Goal: Register for event/course: Register for event/course

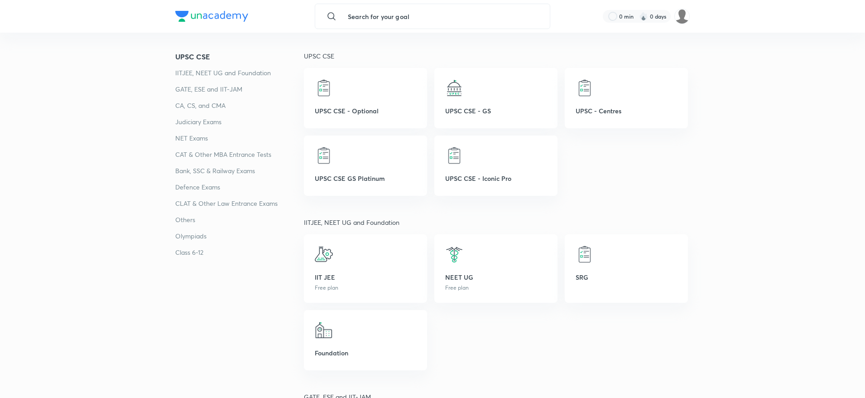
scroll to position [145, 0]
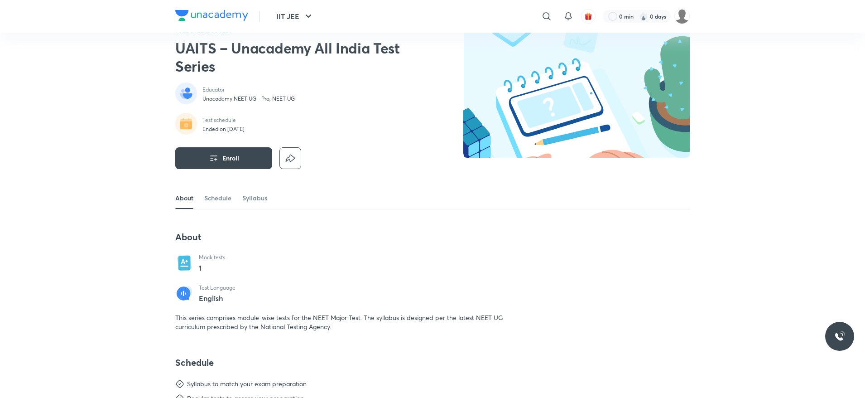
scroll to position [22, 0]
click at [218, 199] on link "Schedule" at bounding box center [217, 198] width 27 height 22
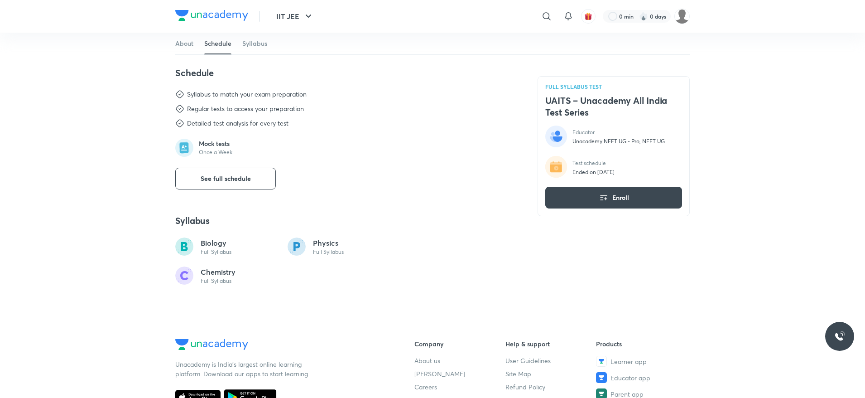
scroll to position [316, 0]
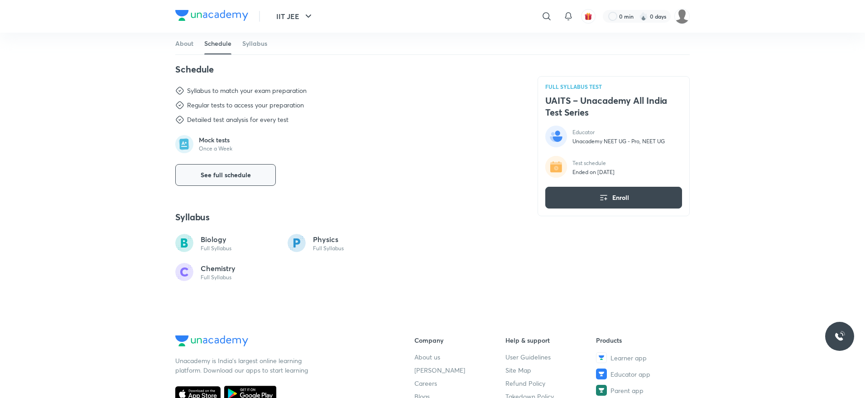
click at [232, 174] on span "See full schedule" at bounding box center [226, 174] width 50 height 9
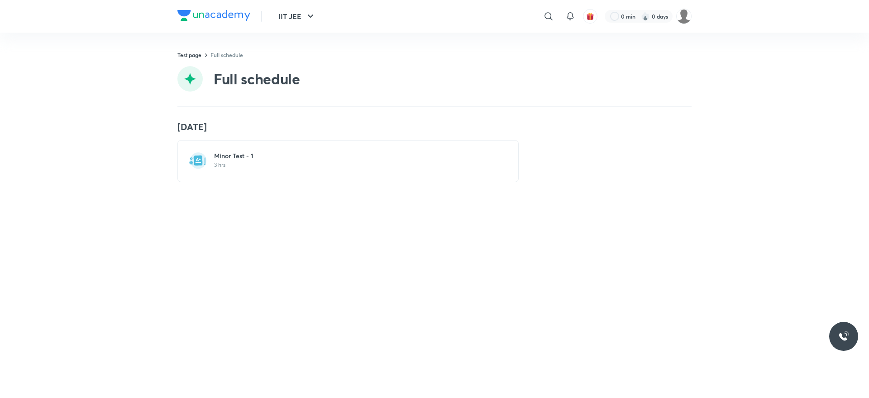
click at [217, 164] on p "3 hrs" at bounding box center [353, 164] width 279 height 7
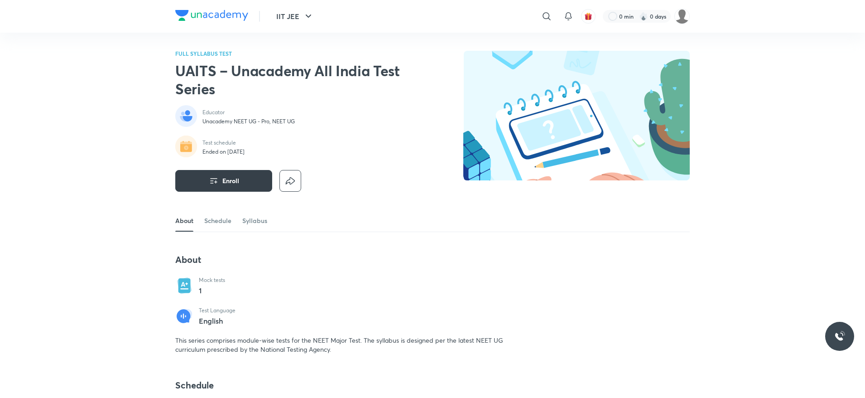
click at [211, 178] on icon "button" at bounding box center [213, 180] width 7 height 5
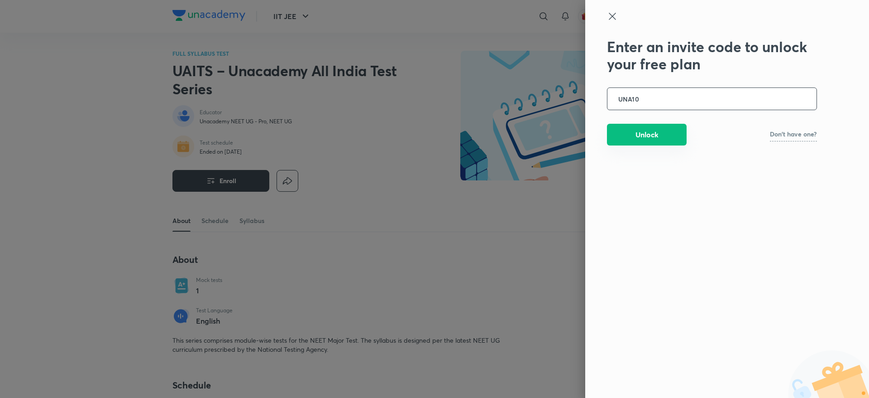
type input "UNA10"
click at [669, 134] on button "Unlock" at bounding box center [647, 135] width 80 height 22
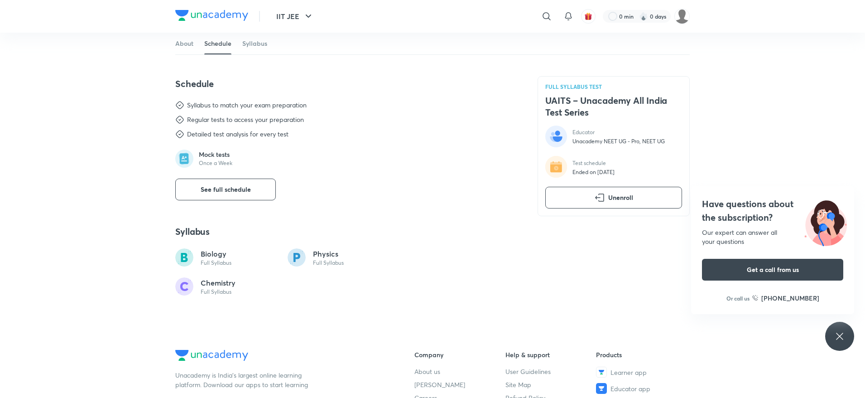
scroll to position [302, 0]
click at [252, 49] on link "Syllabus" at bounding box center [254, 44] width 25 height 22
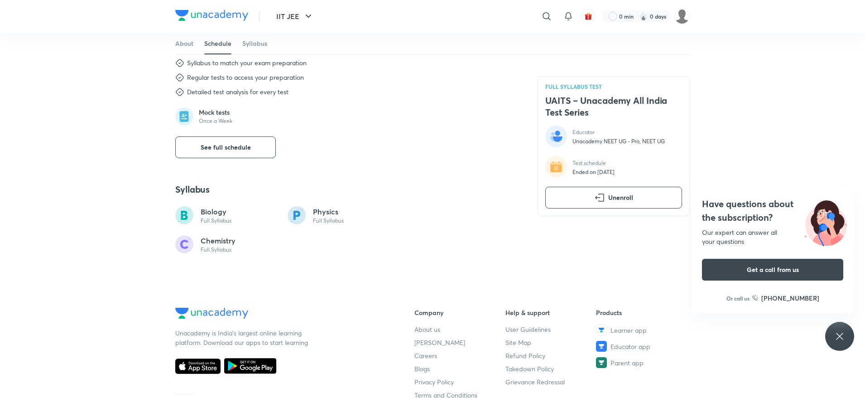
scroll to position [342, 0]
click at [208, 142] on button "See full schedule" at bounding box center [225, 148] width 101 height 22
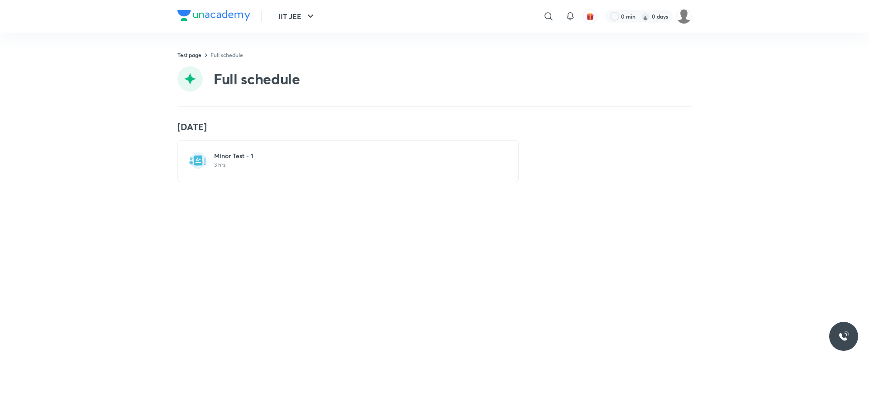
click at [231, 155] on h6 "Minor Test - 1" at bounding box center [353, 155] width 279 height 9
